Goal: Information Seeking & Learning: Understand process/instructions

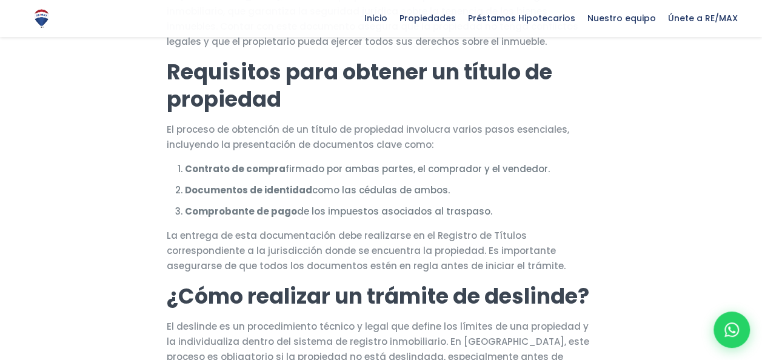
scroll to position [493, 0]
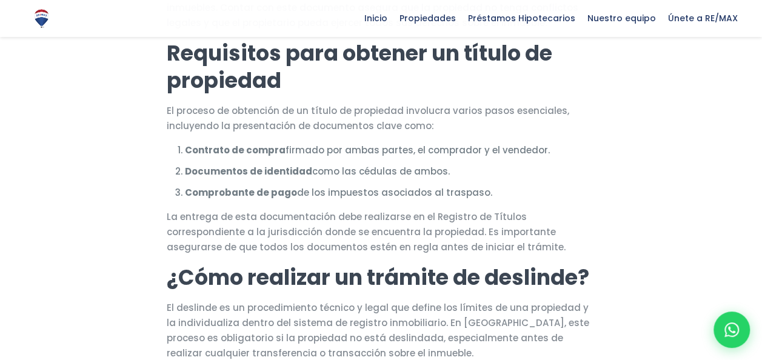
click at [531, 200] on li "Comprobante de pago de los impuestos asociados al traspaso." at bounding box center [390, 192] width 411 height 15
click at [243, 157] on strong "Contrato de compra" at bounding box center [235, 150] width 101 height 13
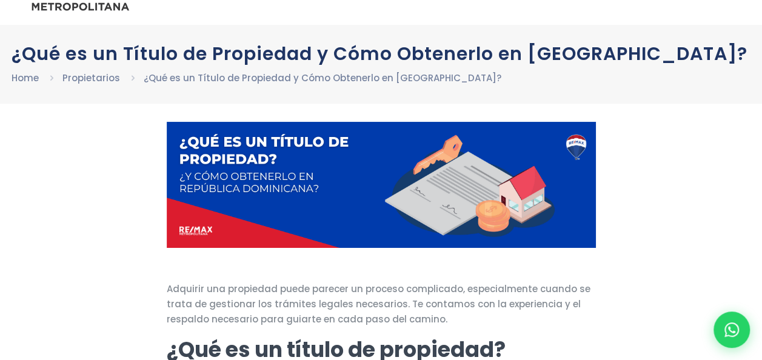
scroll to position [8, 0]
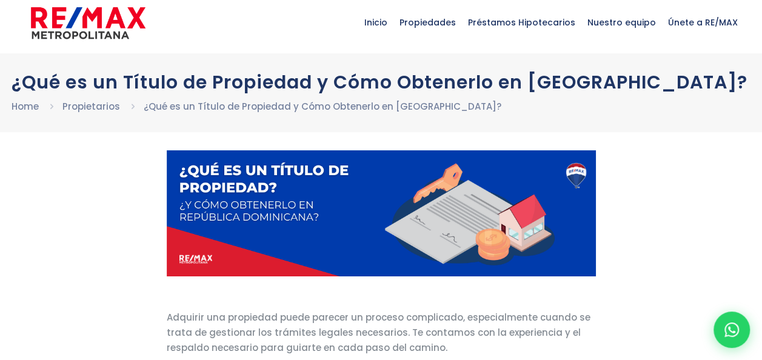
drag, startPoint x: 13, startPoint y: 78, endPoint x: 126, endPoint y: 107, distance: 116.5
click at [126, 93] on h1 "¿Qué es un Título de Propiedad y Cómo Obtenerlo en [GEOGRAPHIC_DATA]?" at bounding box center [382, 82] width 740 height 21
click at [185, 93] on h1 "¿Qué es un Título de Propiedad y Cómo Obtenerlo en [GEOGRAPHIC_DATA]?" at bounding box center [382, 82] width 740 height 21
drag, startPoint x: 12, startPoint y: 80, endPoint x: 161, endPoint y: 113, distance: 153.4
click at [161, 93] on h1 "¿Qué es un Título de Propiedad y Cómo Obtenerlo en [GEOGRAPHIC_DATA]?" at bounding box center [382, 82] width 740 height 21
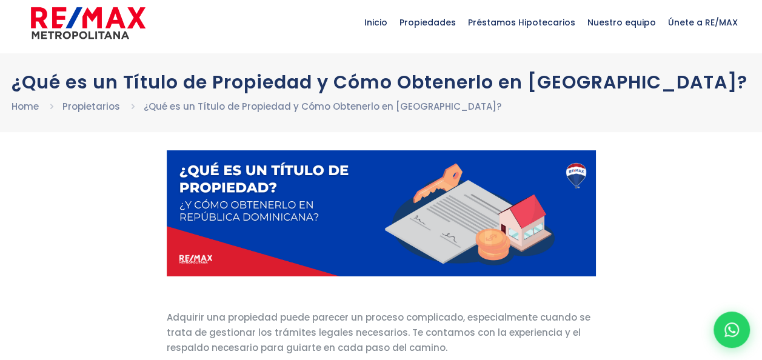
click at [590, 93] on h1 "¿Qué es un Título de Propiedad y Cómo Obtenerlo en [GEOGRAPHIC_DATA]?" at bounding box center [382, 82] width 740 height 21
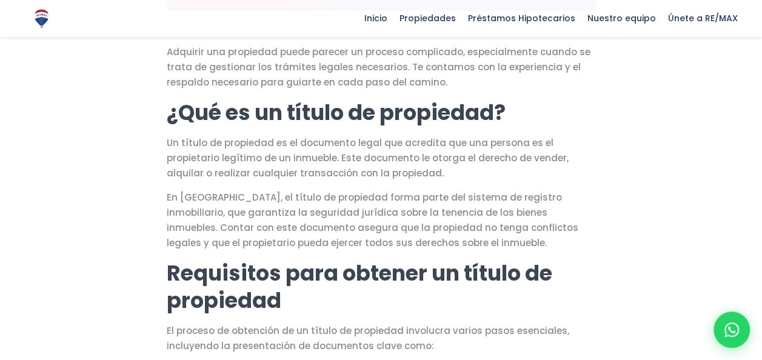
scroll to position [311, 0]
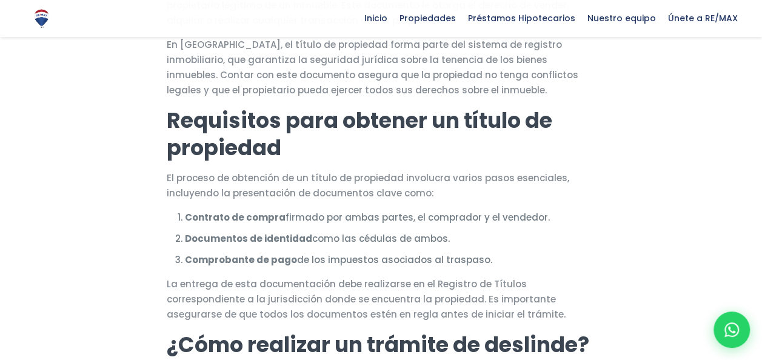
scroll to position [433, 0]
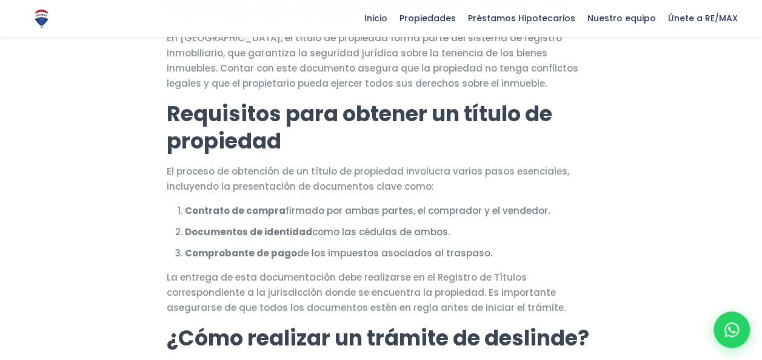
click at [336, 155] on h2 "Requisitos para obtener un título de propiedad" at bounding box center [381, 127] width 429 height 55
click at [320, 79] on p "En [GEOGRAPHIC_DATA], el título de propiedad forma parte del sistema de registr…" at bounding box center [381, 60] width 429 height 61
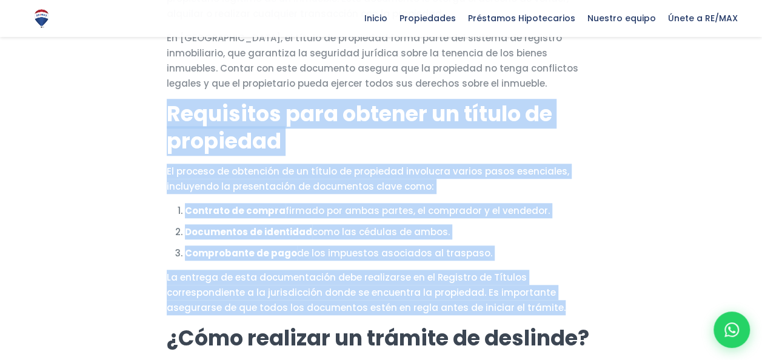
drag, startPoint x: 169, startPoint y: 132, endPoint x: 415, endPoint y: 335, distance: 319.3
drag, startPoint x: 415, startPoint y: 335, endPoint x: 342, endPoint y: 255, distance: 108.2
copy div "Requisitos para obtener un título de propiedad El proceso de obtención de un tí…"
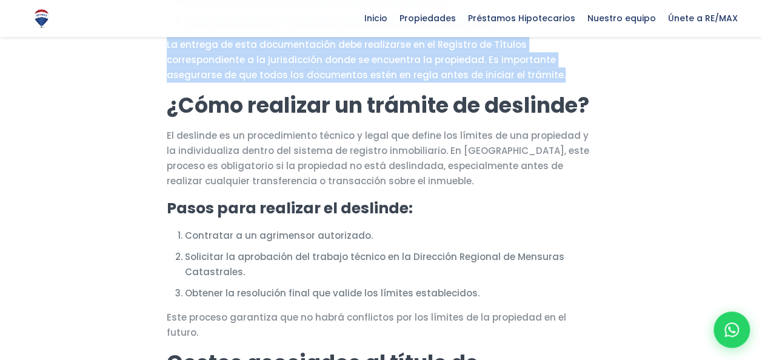
scroll to position [736, 0]
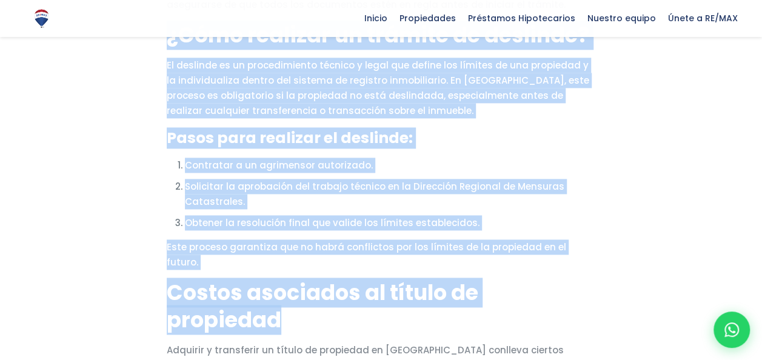
drag, startPoint x: 169, startPoint y: 55, endPoint x: 540, endPoint y: 295, distance: 442.5
click at [540, 308] on div "Adquirir una propiedad puede parecer un proceso complicado, especialmente cuand…" at bounding box center [381, 339] width 429 height 1535
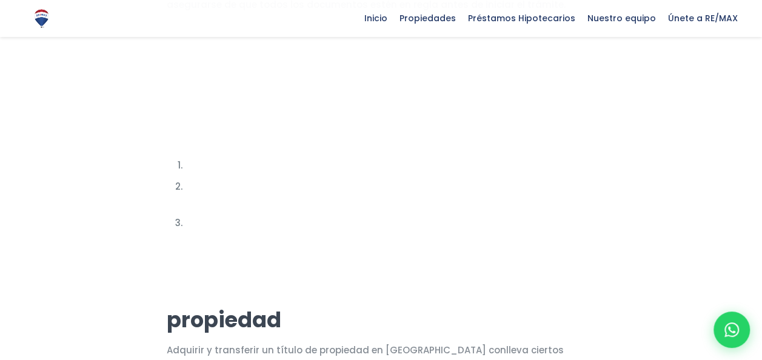
scroll to position [796, 0]
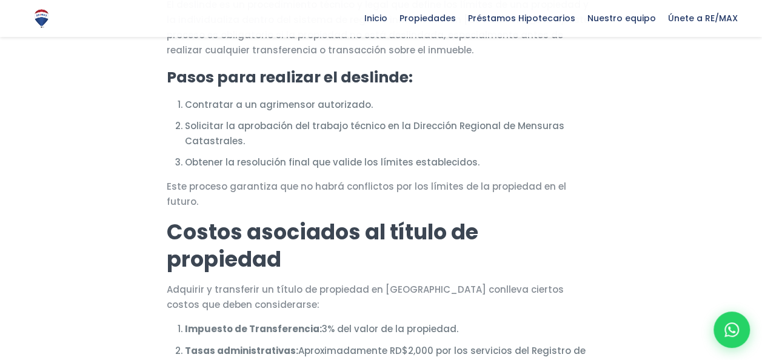
click at [97, 110] on div at bounding box center [381, 215] width 762 height 1709
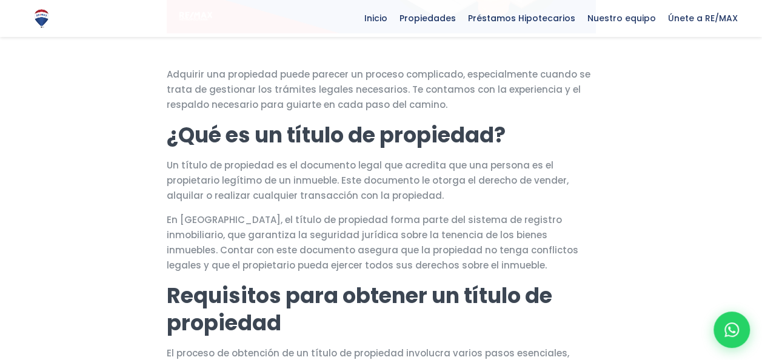
scroll to position [8, 0]
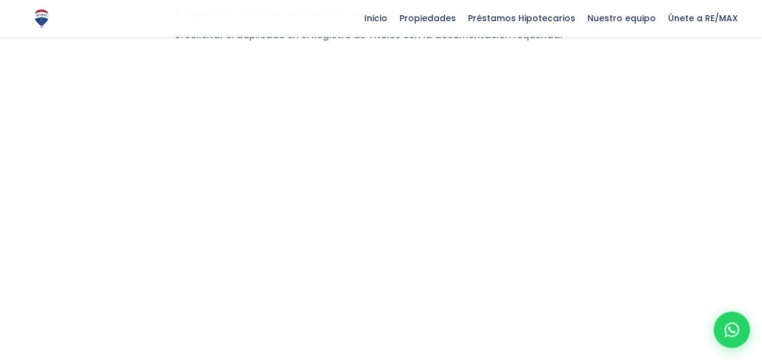
scroll to position [1949, 0]
